Goal: Task Accomplishment & Management: Manage account settings

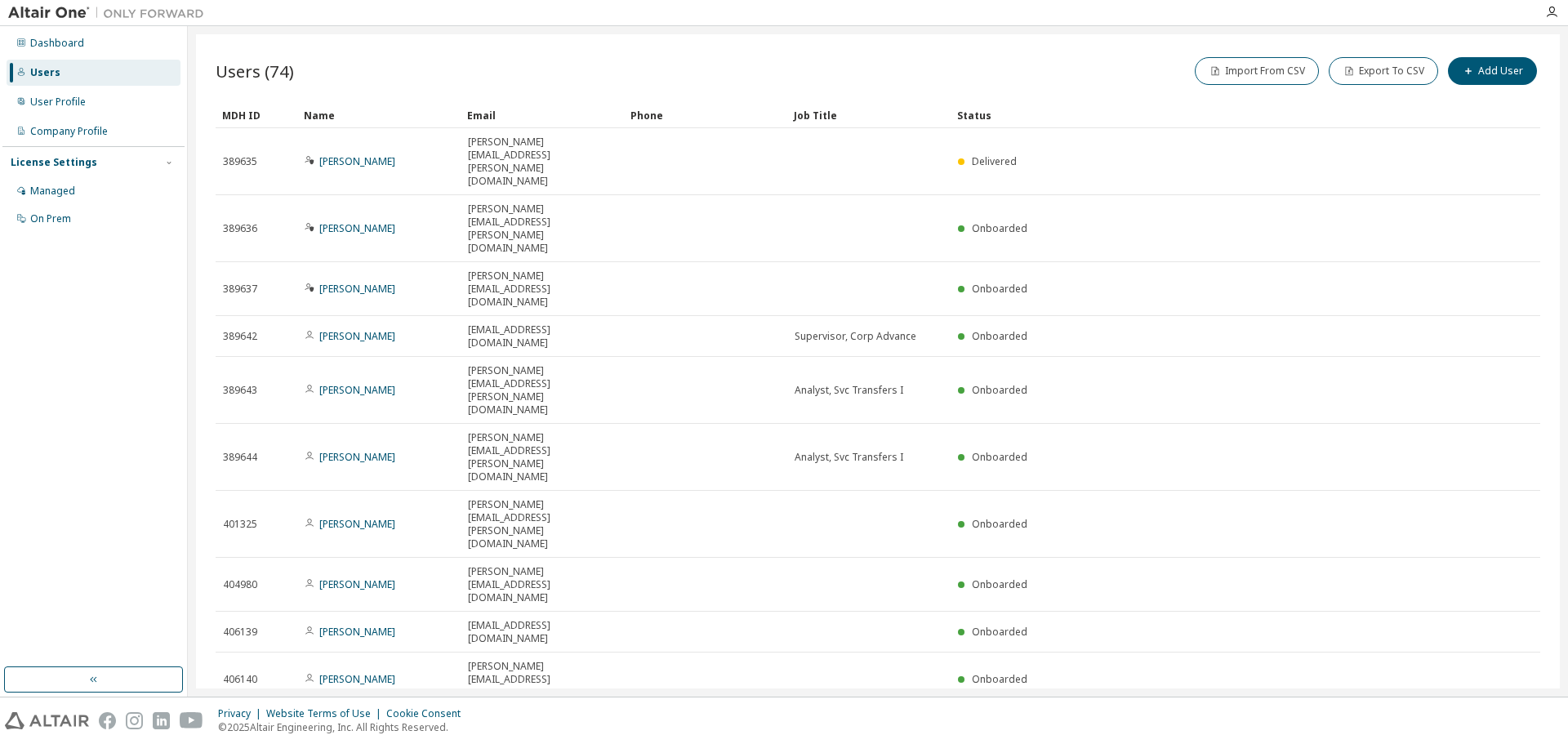
click at [413, 110] on div "Name" at bounding box center [379, 115] width 150 height 26
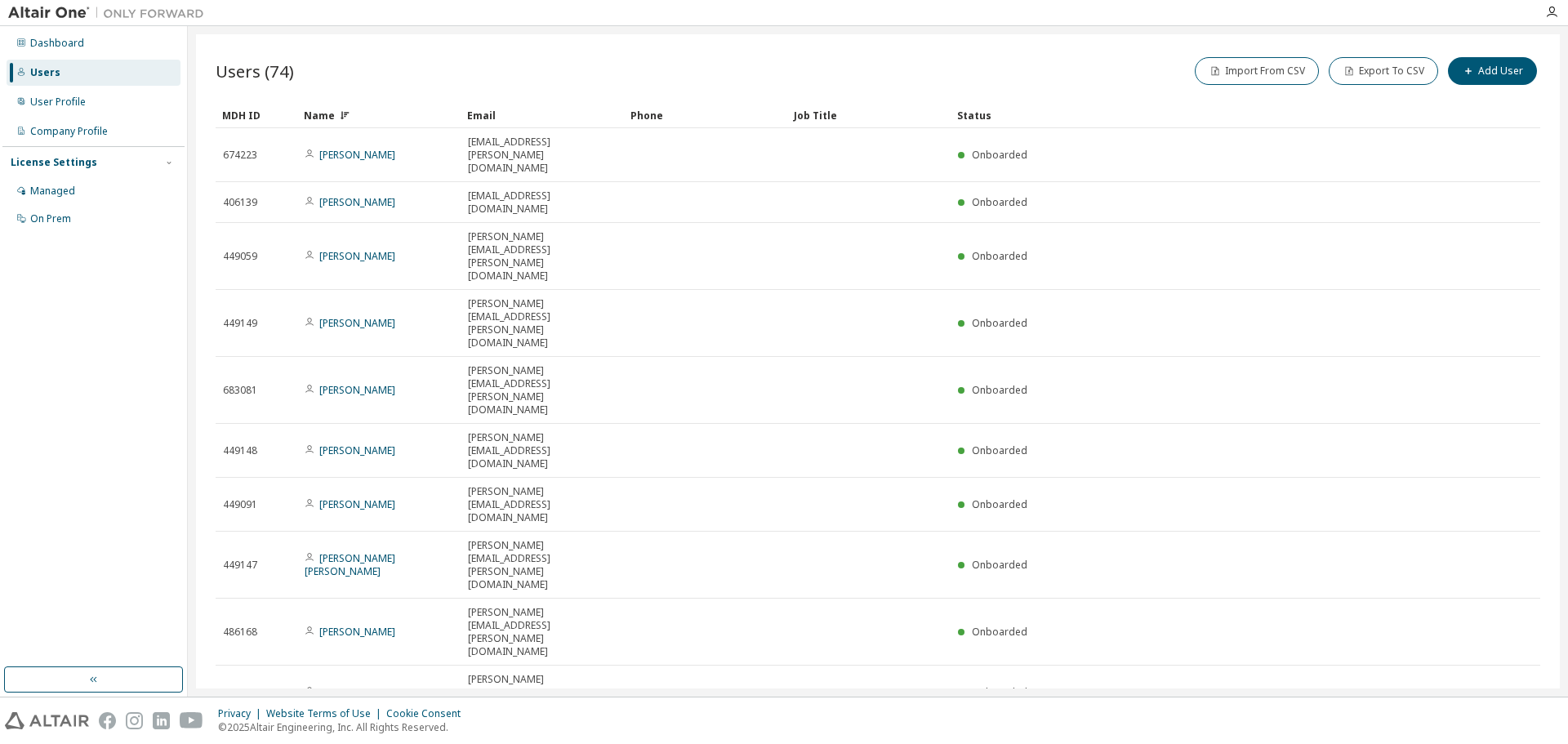
click at [413, 110] on div "Name" at bounding box center [379, 115] width 150 height 26
